Goal: Find contact information: Find contact information

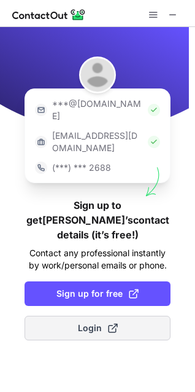
click at [87, 322] on span "Login" at bounding box center [98, 328] width 40 height 12
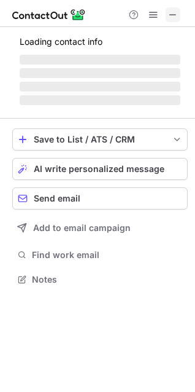
scroll to position [276, 195]
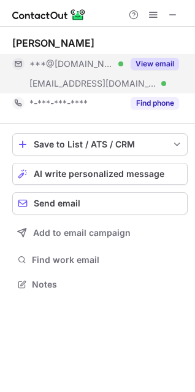
click at [158, 64] on button "View email" at bounding box center [155, 64] width 49 height 12
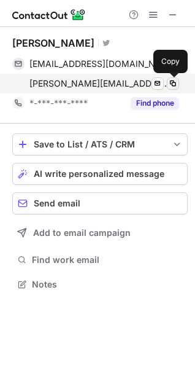
click at [172, 82] on span at bounding box center [173, 84] width 10 height 10
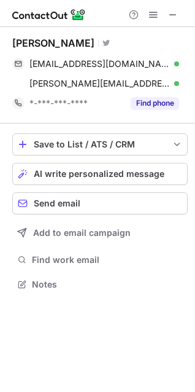
click at [172, 17] on span at bounding box center [173, 15] width 10 height 10
